Goal: Information Seeking & Learning: Learn about a topic

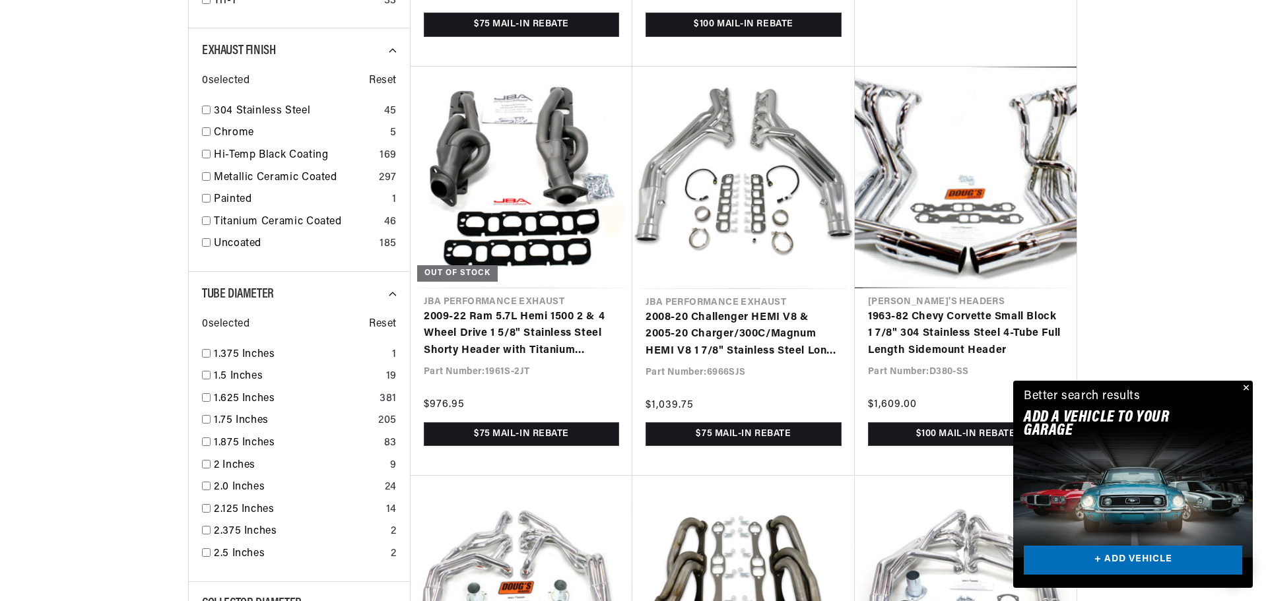
scroll to position [0, 824]
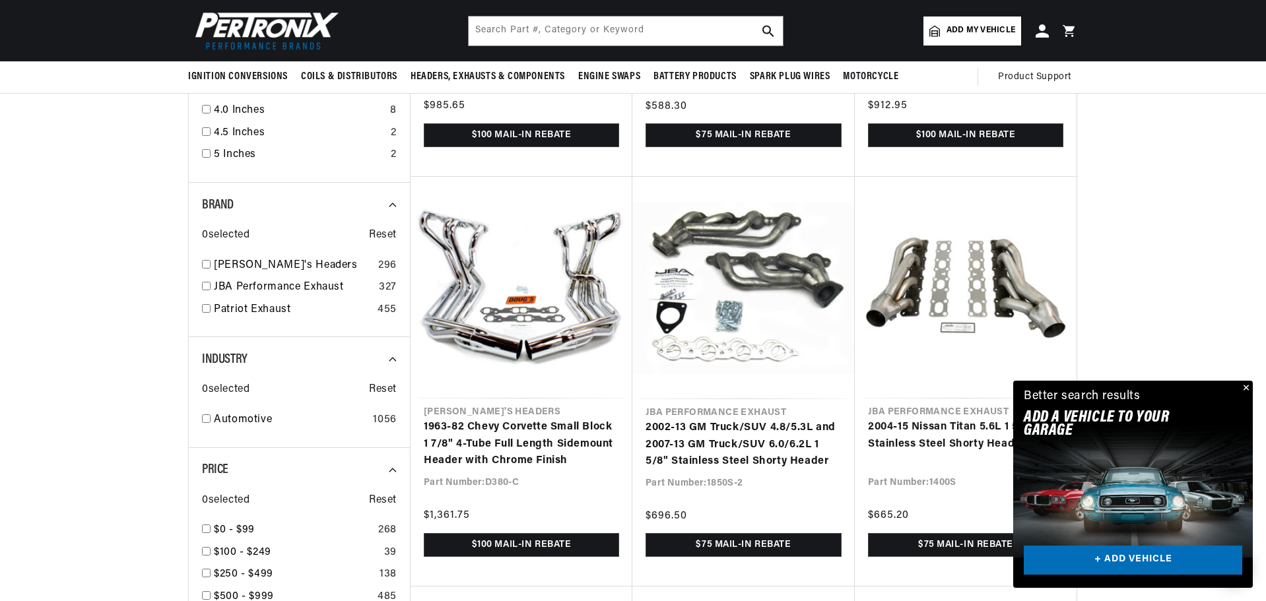
click at [119, 209] on div at bounding box center [633, 187] width 1266 height 3391
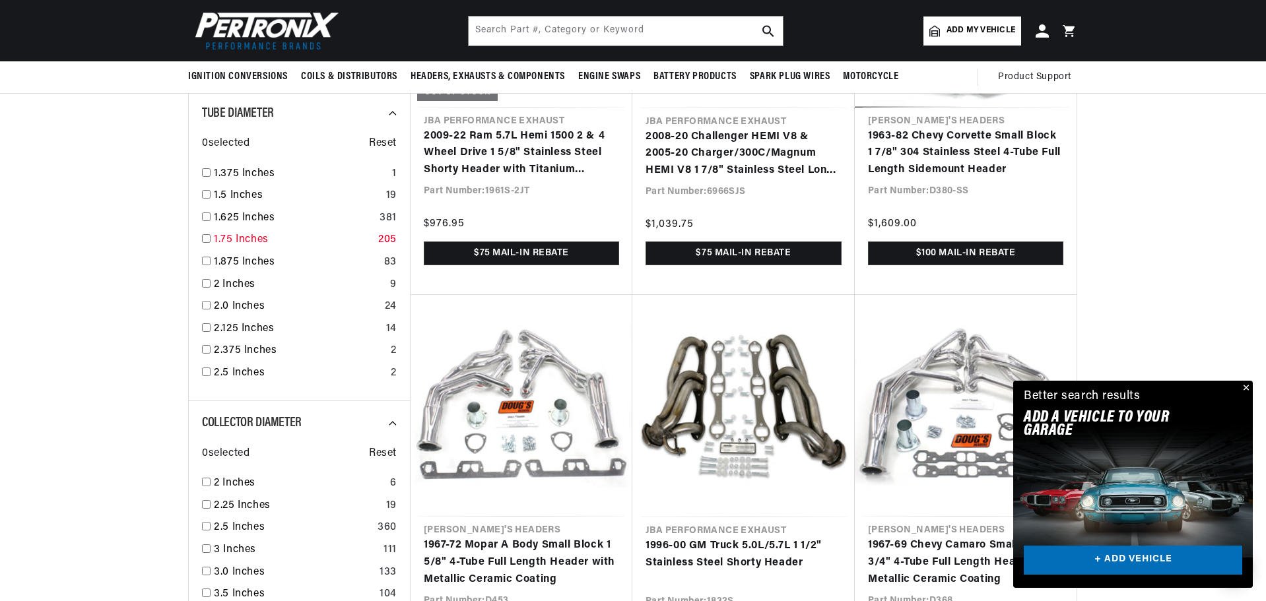
scroll to position [0, 824]
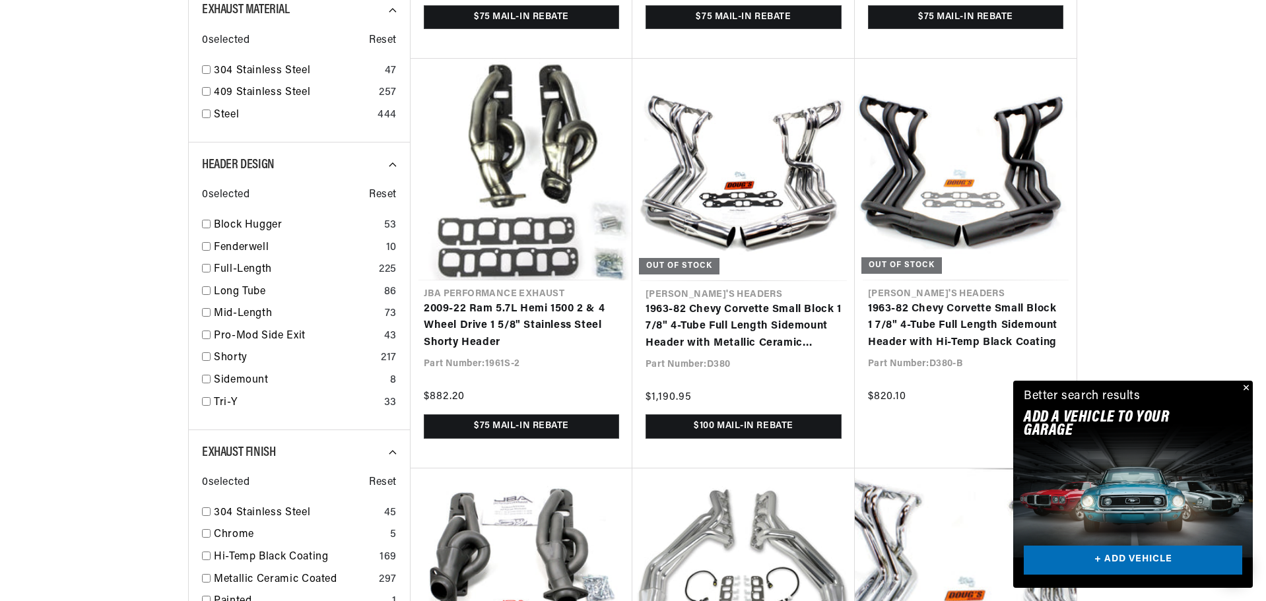
scroll to position [1627, 0]
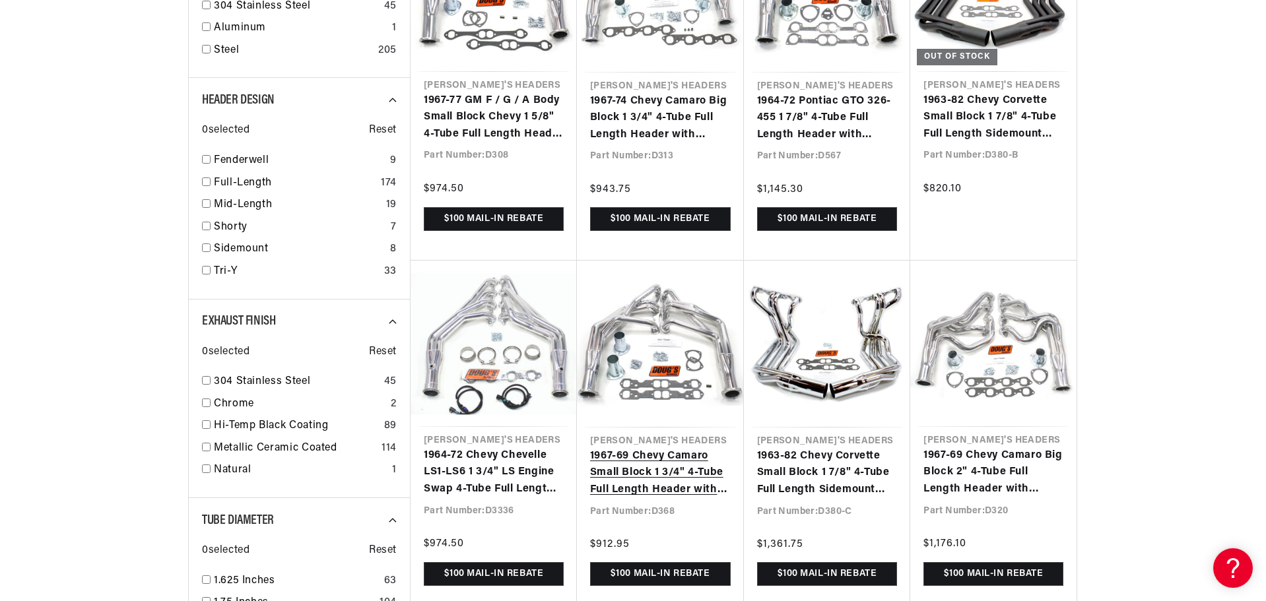
scroll to position [0, 1648]
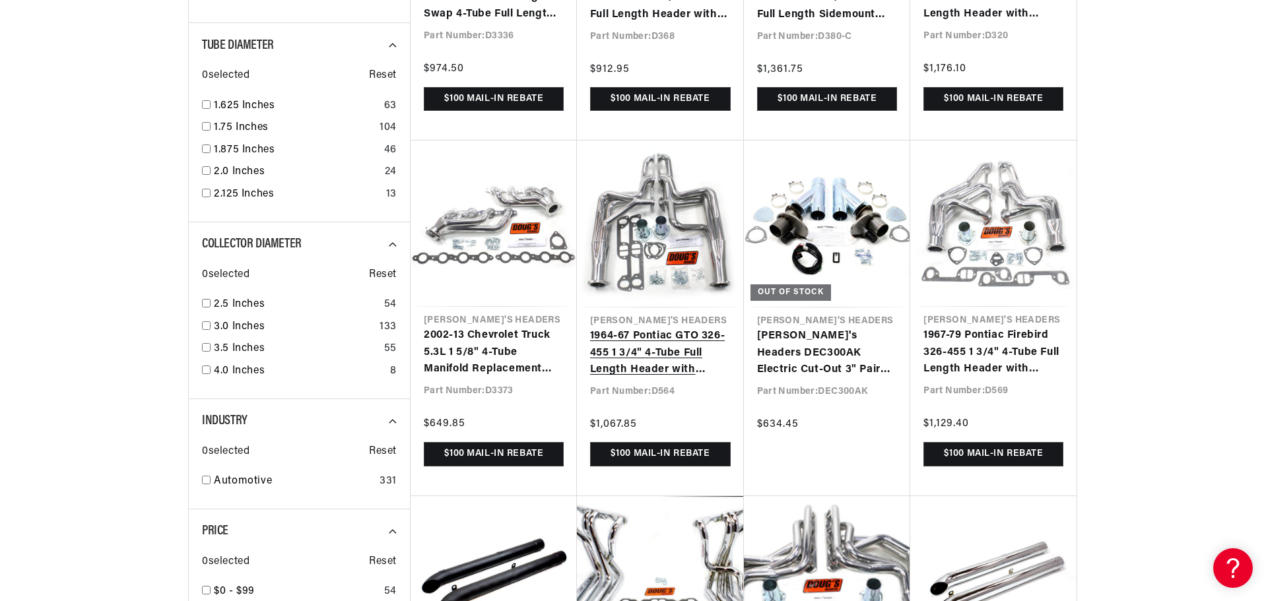
scroll to position [1452, 0]
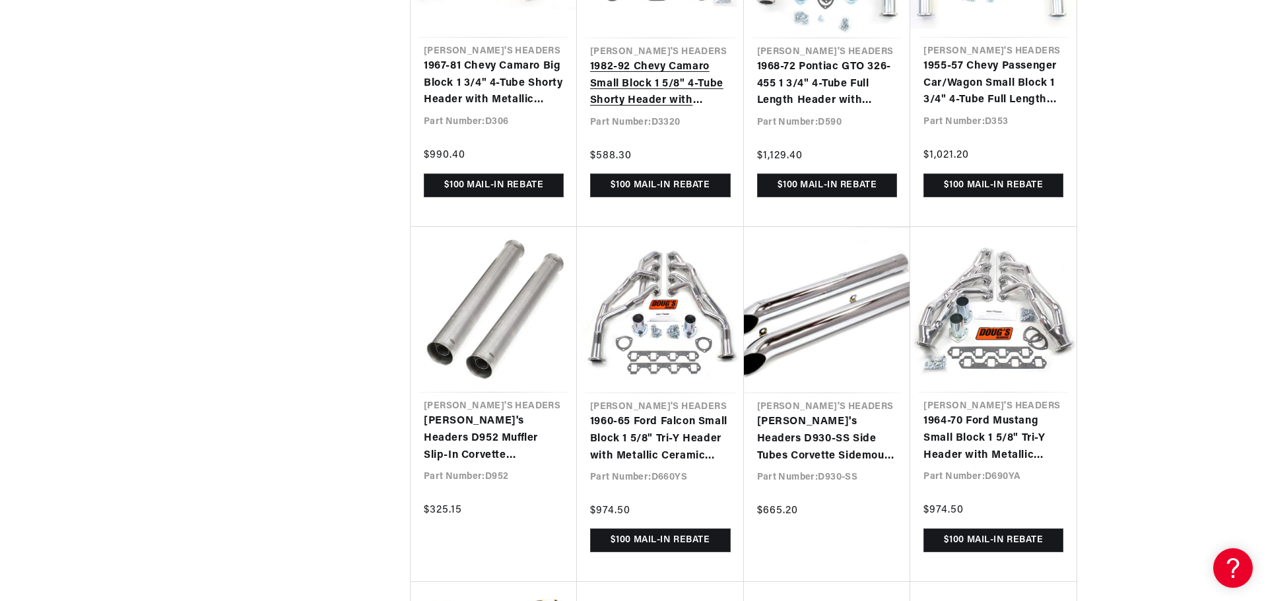
scroll to position [0, 824]
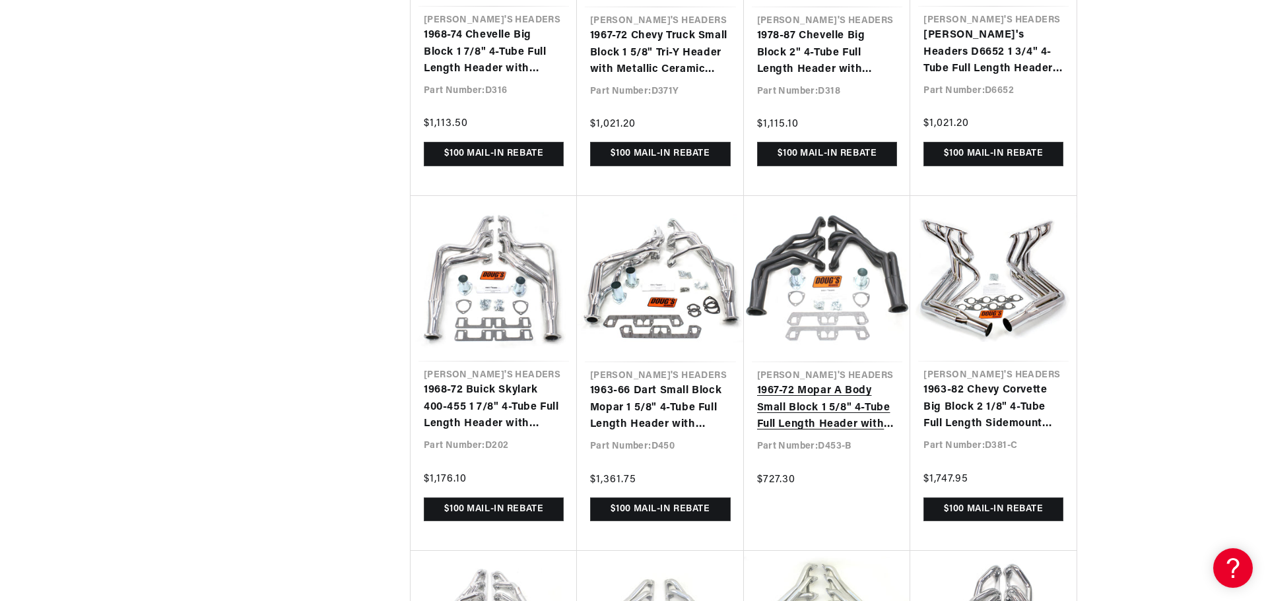
scroll to position [0, 1648]
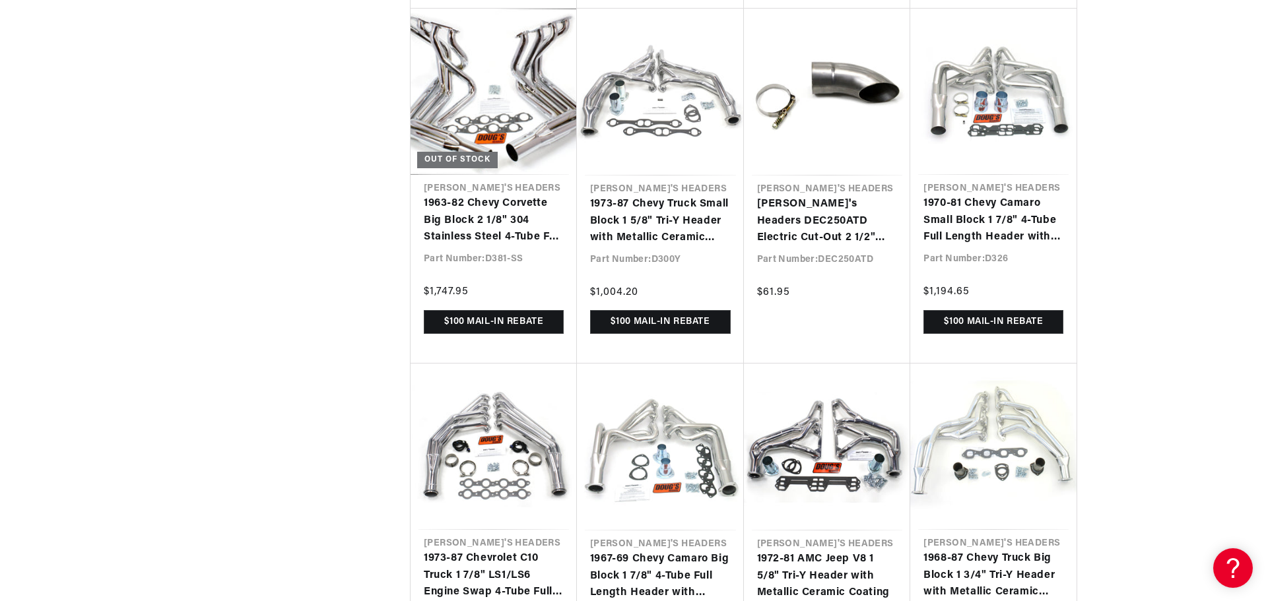
scroll to position [6201, 0]
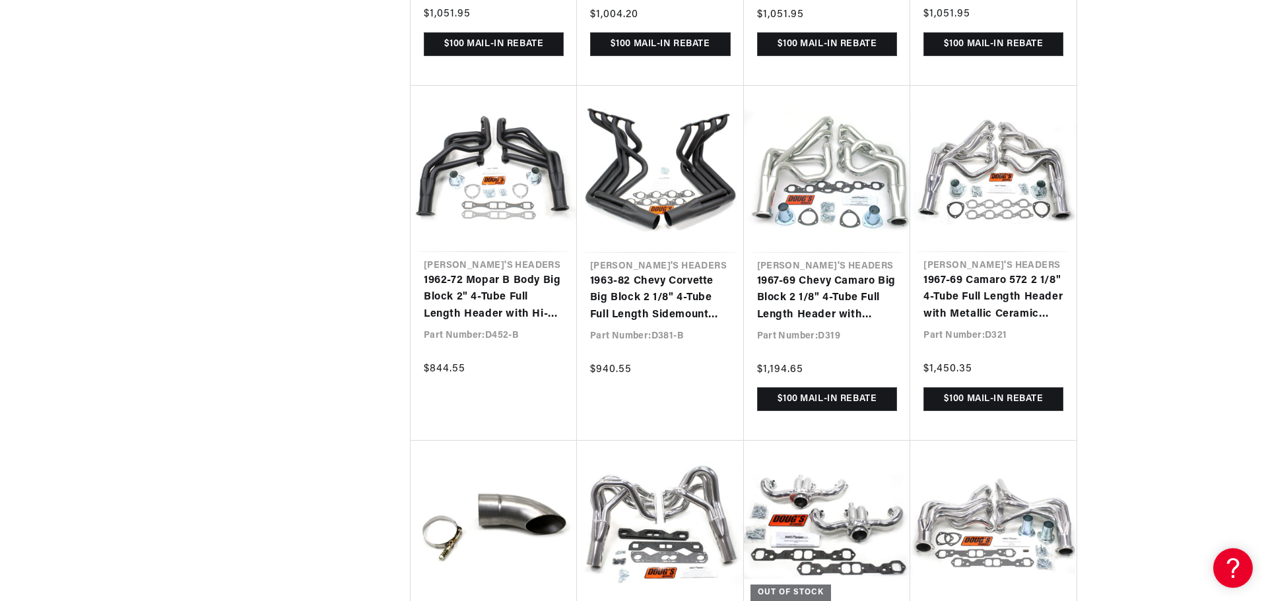
scroll to position [0, 824]
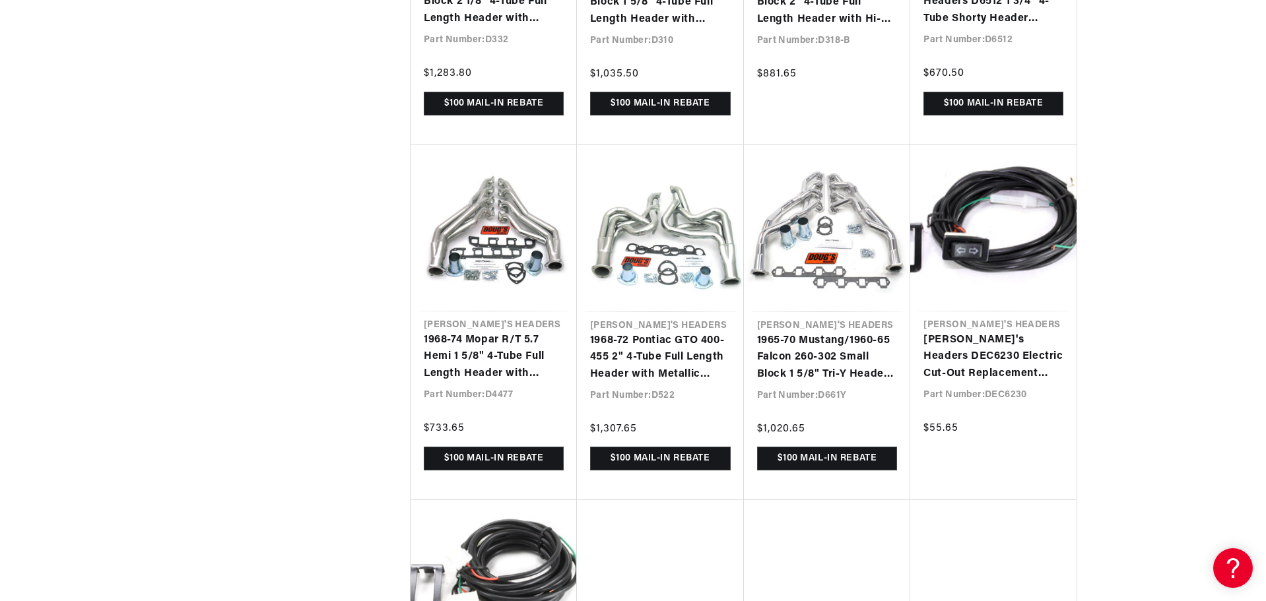
scroll to position [8906, 0]
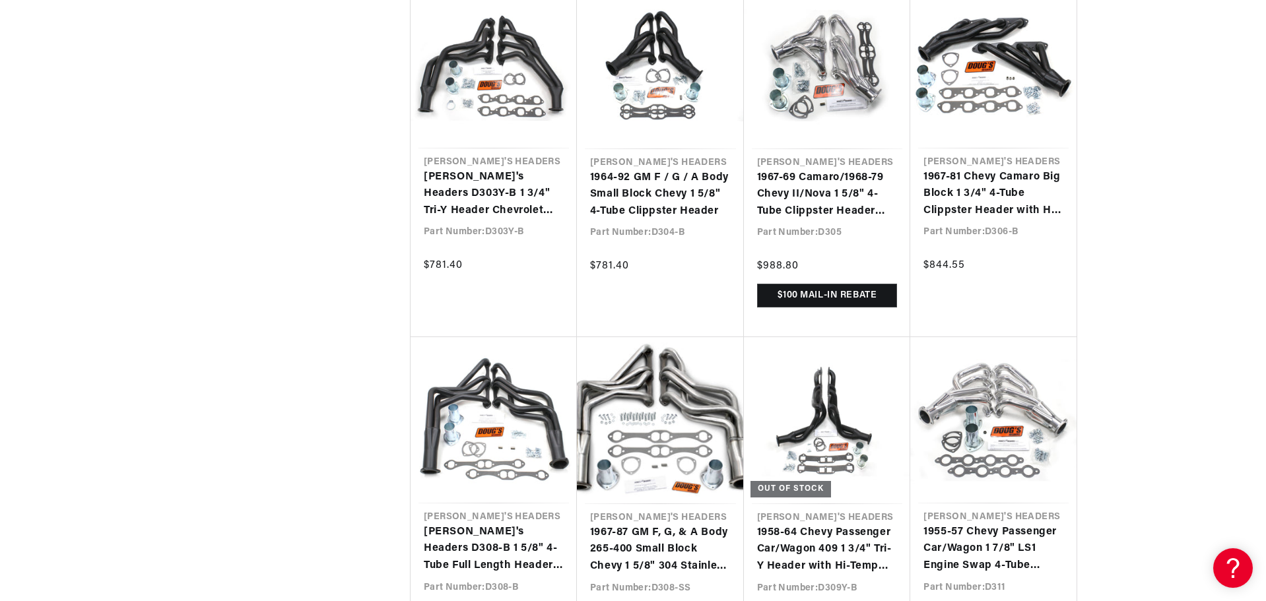
scroll to position [10490, 0]
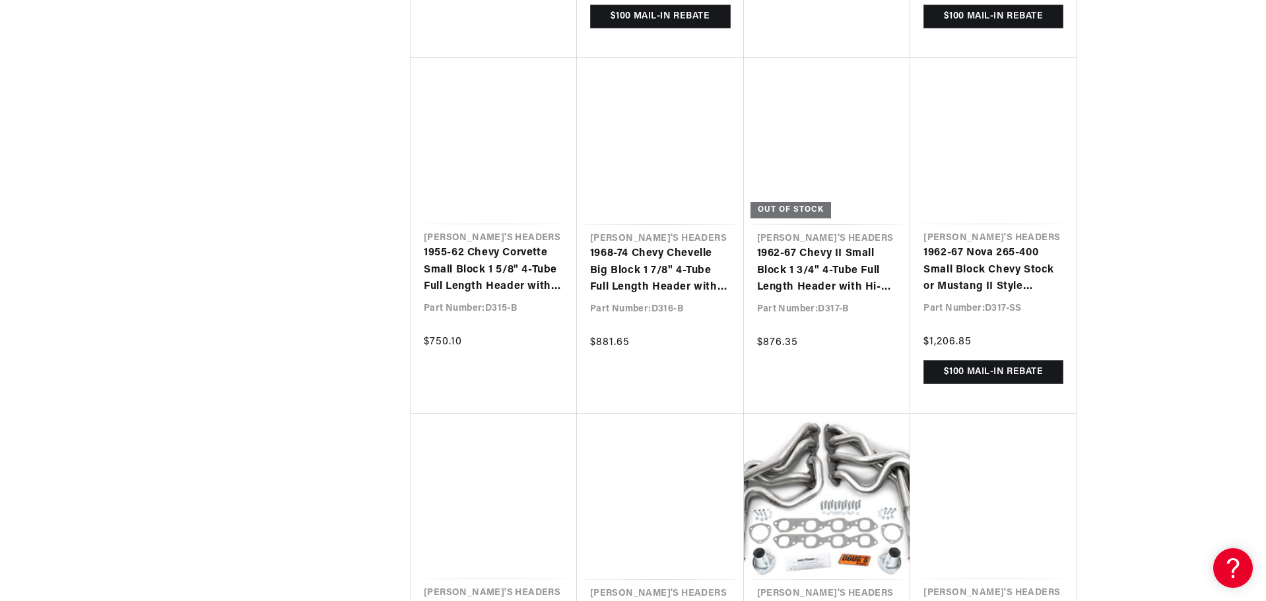
scroll to position [11479, 0]
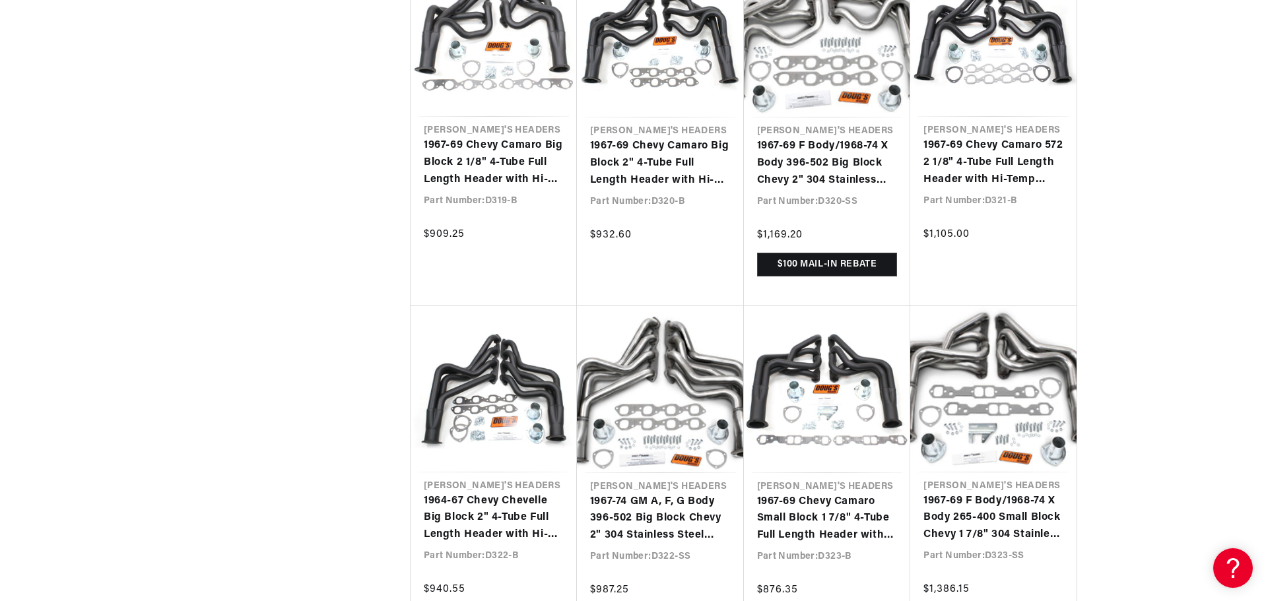
scroll to position [0, 1648]
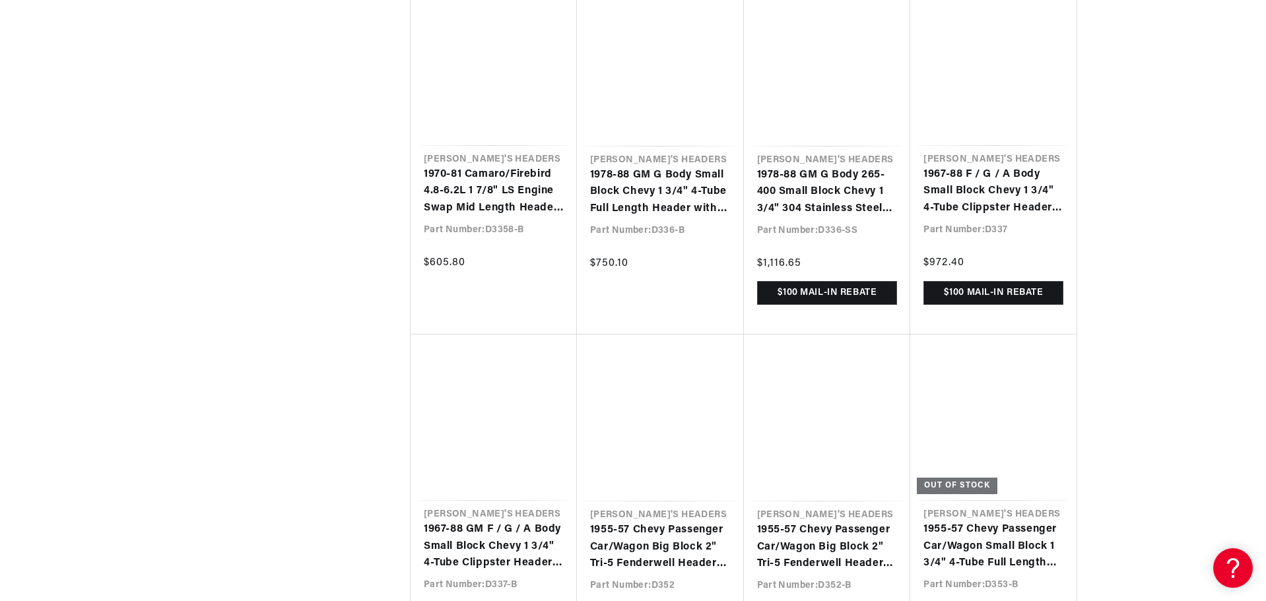
scroll to position [15820, 0]
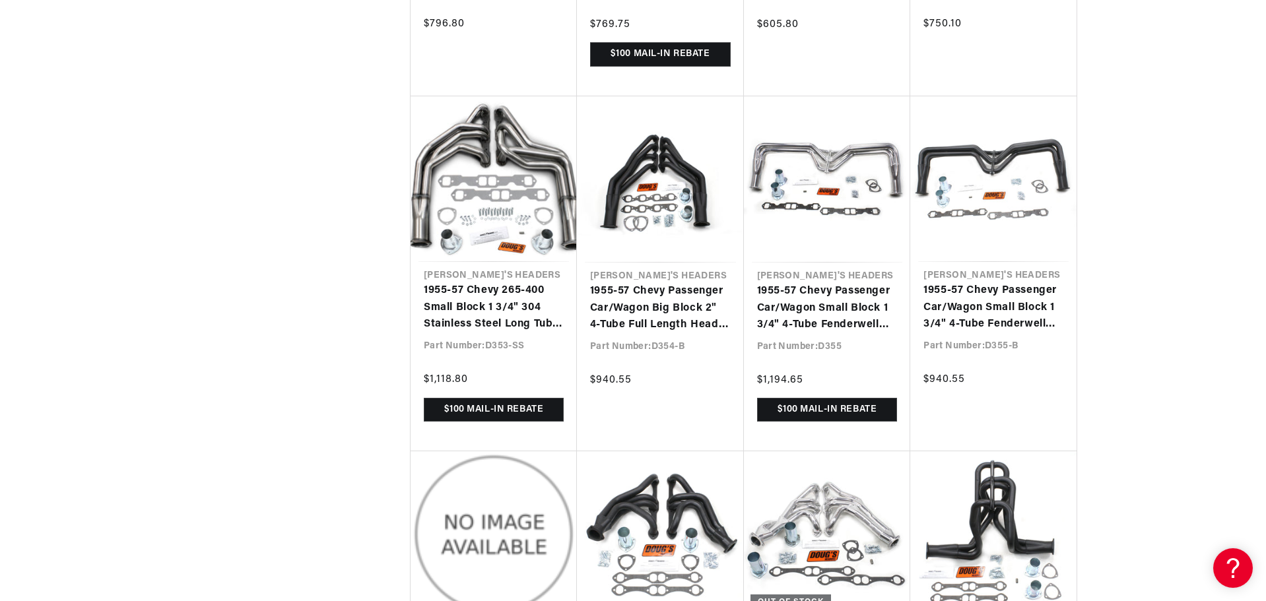
scroll to position [16414, 0]
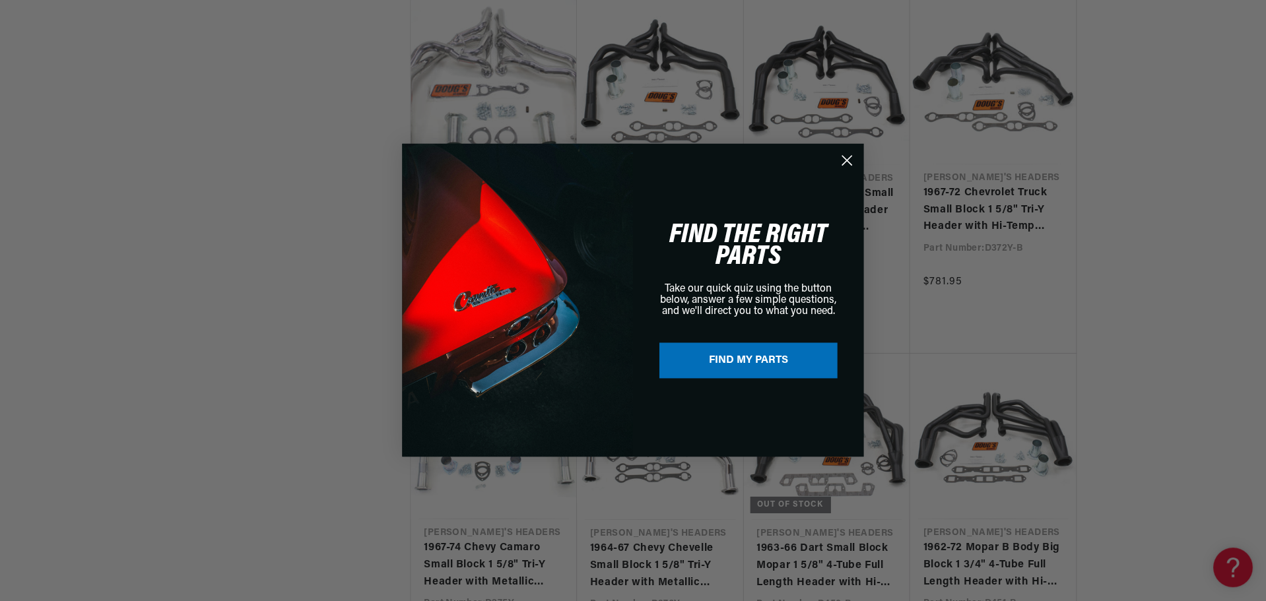
scroll to position [0, 824]
click at [847, 162] on icon "Close dialog" at bounding box center [847, 160] width 9 height 9
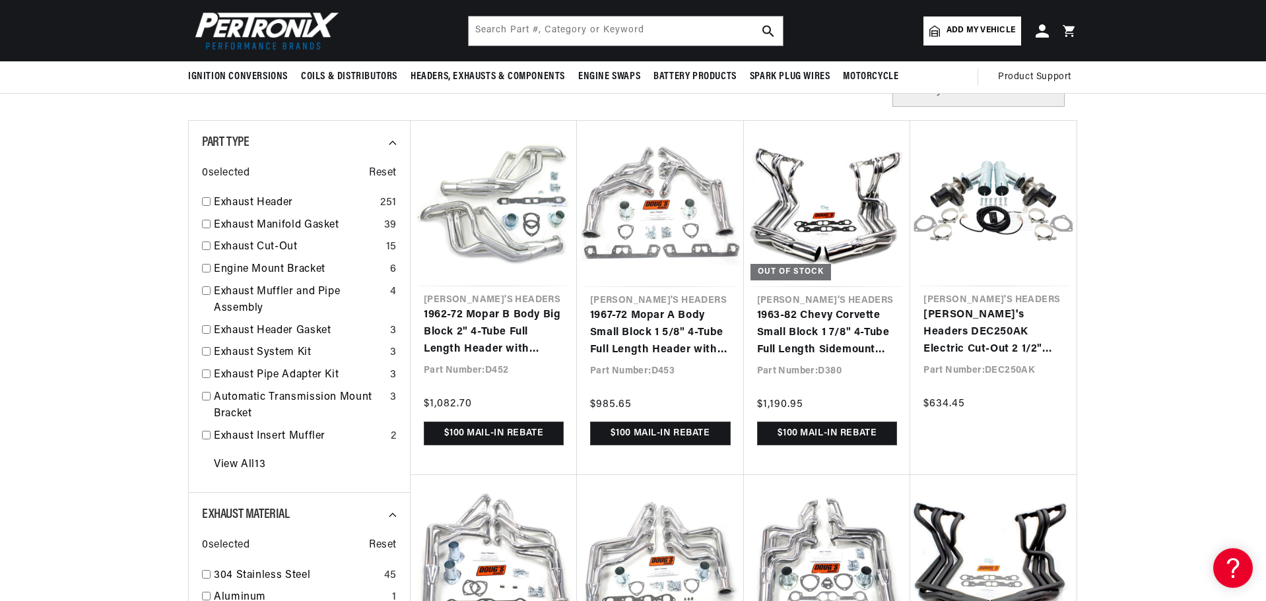
scroll to position [0, 0]
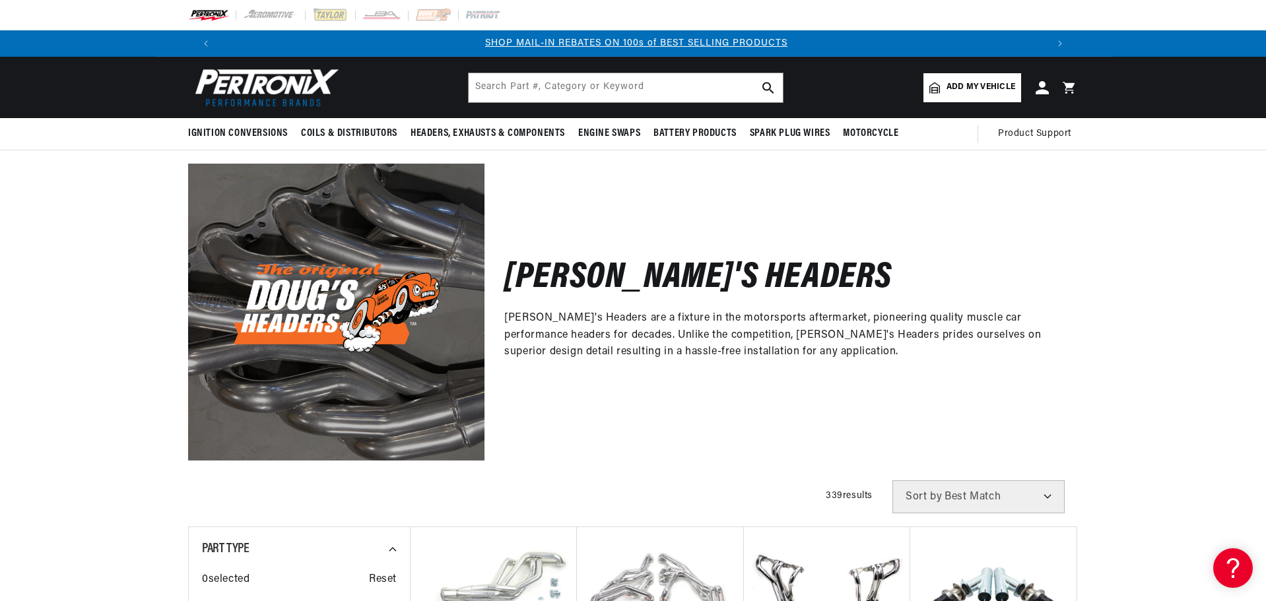
click at [75, 430] on div "Doug's Headers Doug's Headers are a fixture in the motorsports aftermarket, pio…" at bounding box center [633, 304] width 1266 height 309
click at [55, 307] on div "Doug's Headers Doug's Headers are a fixture in the motorsports aftermarket, pio…" at bounding box center [633, 304] width 1266 height 309
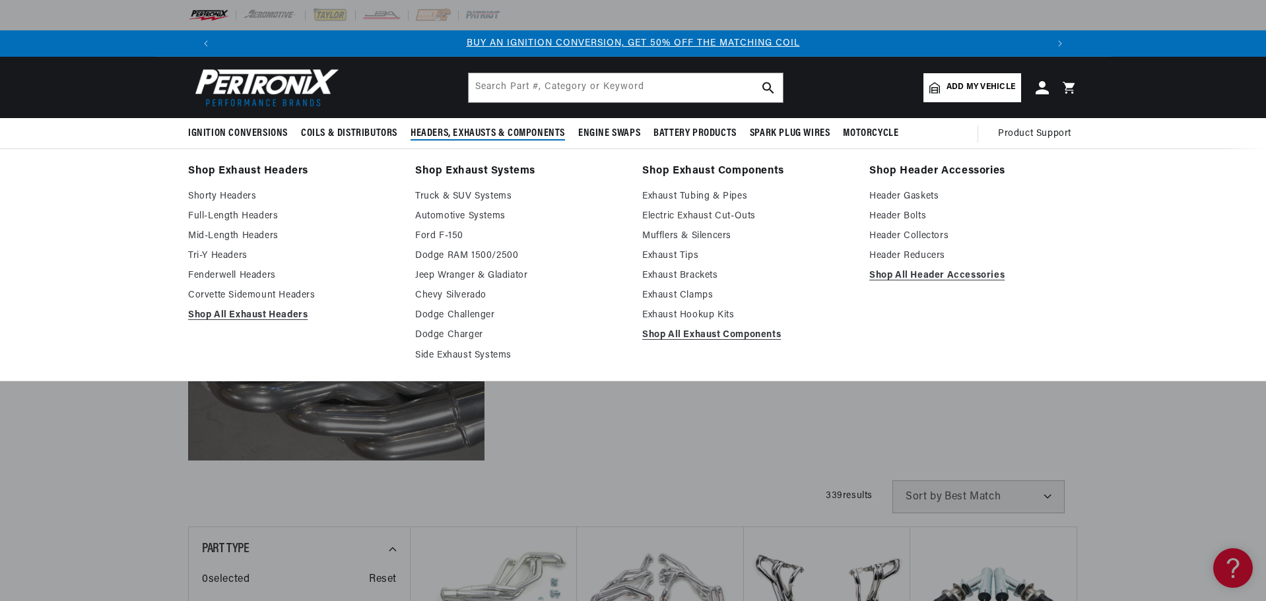
scroll to position [0, 824]
